Goal: Task Accomplishment & Management: Manage account settings

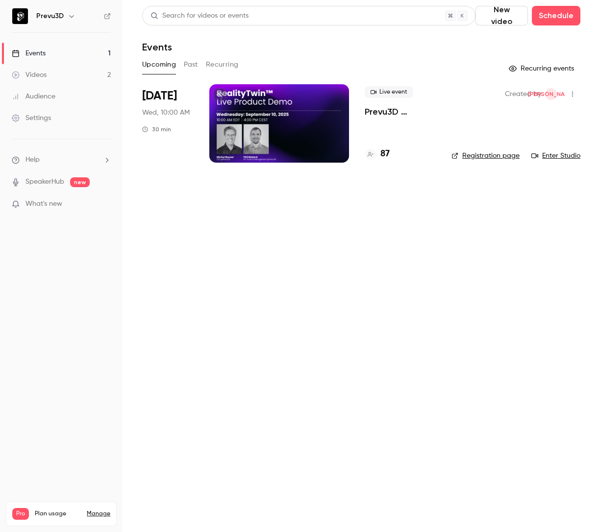
click at [251, 107] on div at bounding box center [279, 123] width 140 height 78
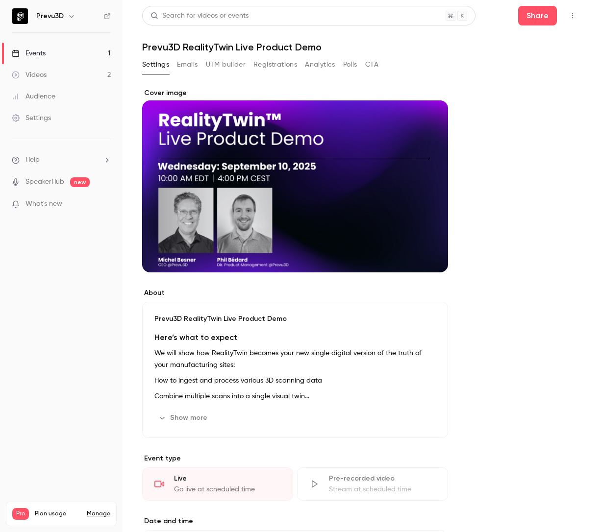
click at [274, 67] on button "Registrations" at bounding box center [275, 65] width 44 height 16
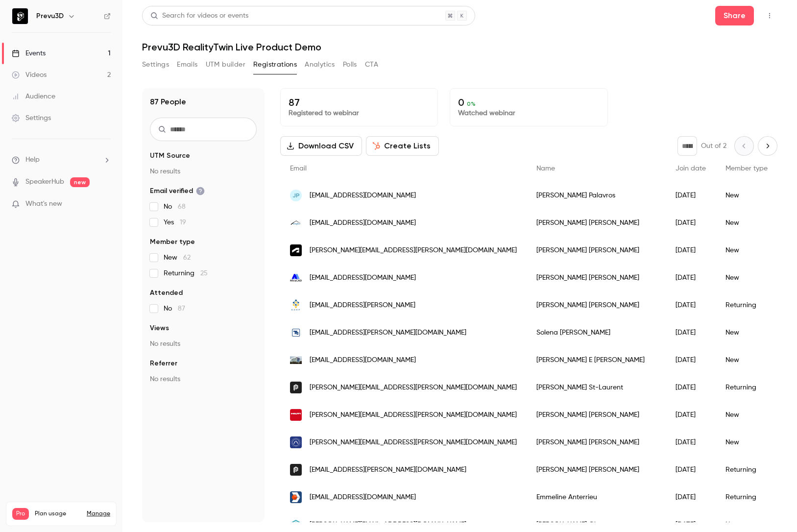
click at [1, 109] on link "Settings" at bounding box center [61, 118] width 123 height 22
